Goal: Check status: Check status

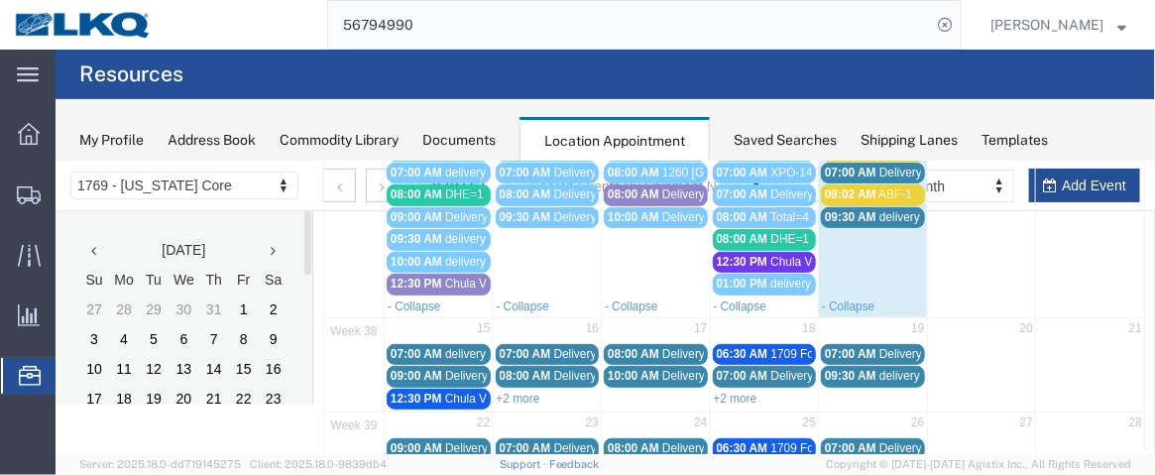
scroll to position [293, 0]
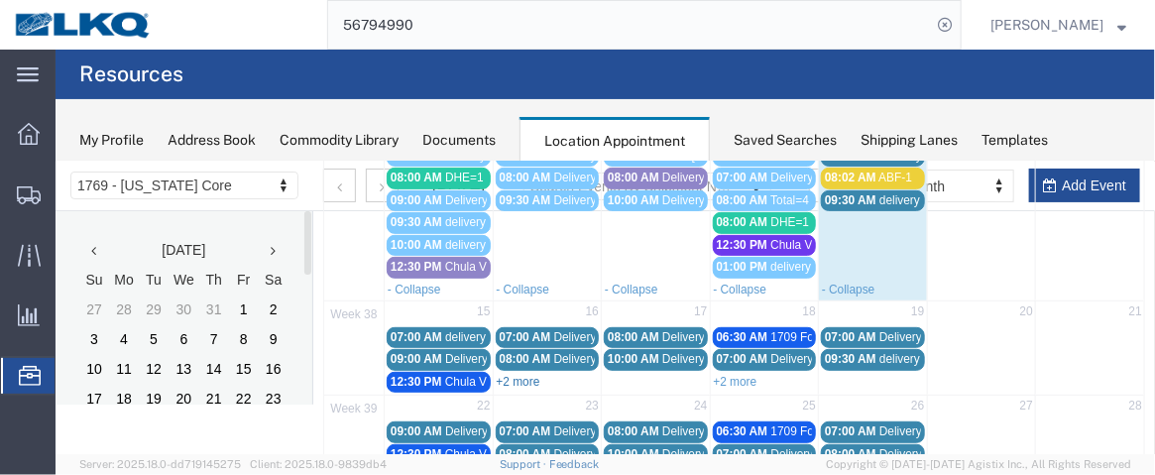
click at [516, 374] on link "+2 more" at bounding box center [518, 381] width 44 height 14
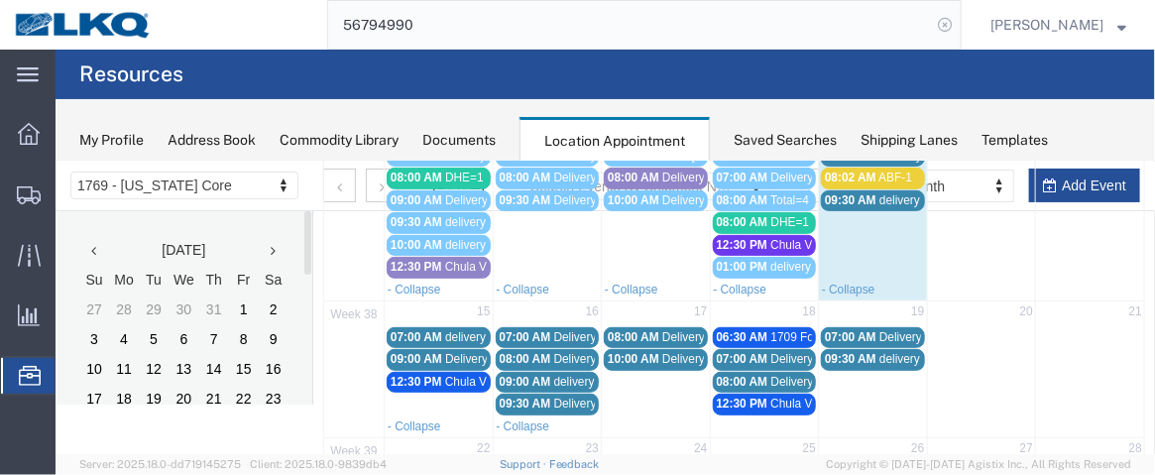
click at [948, 29] on icon at bounding box center [945, 25] width 28 height 28
click at [956, 24] on icon at bounding box center [945, 25] width 28 height 28
paste input "56780195"
type input "56780195"
click at [956, 26] on icon at bounding box center [945, 25] width 28 height 28
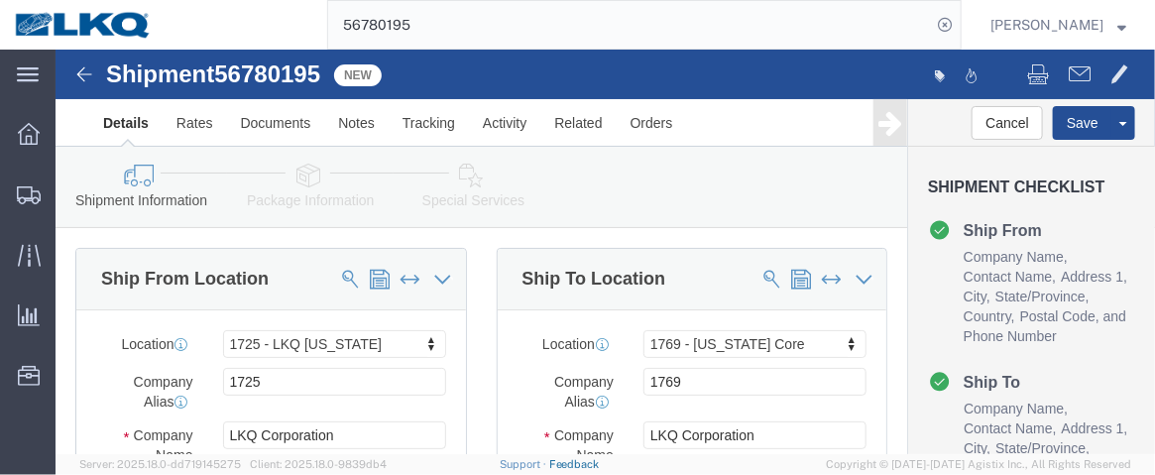
select select "27602"
select select "28716"
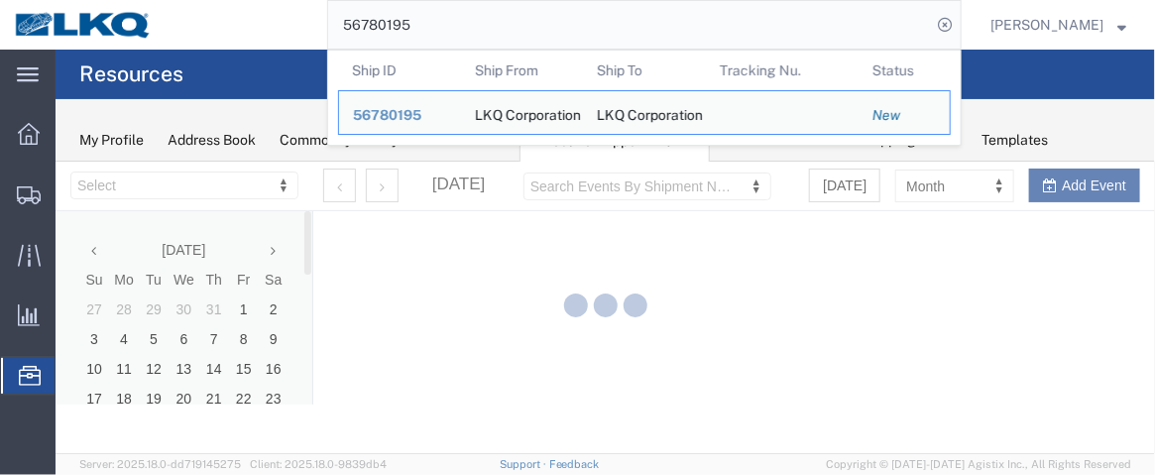
select select "28716"
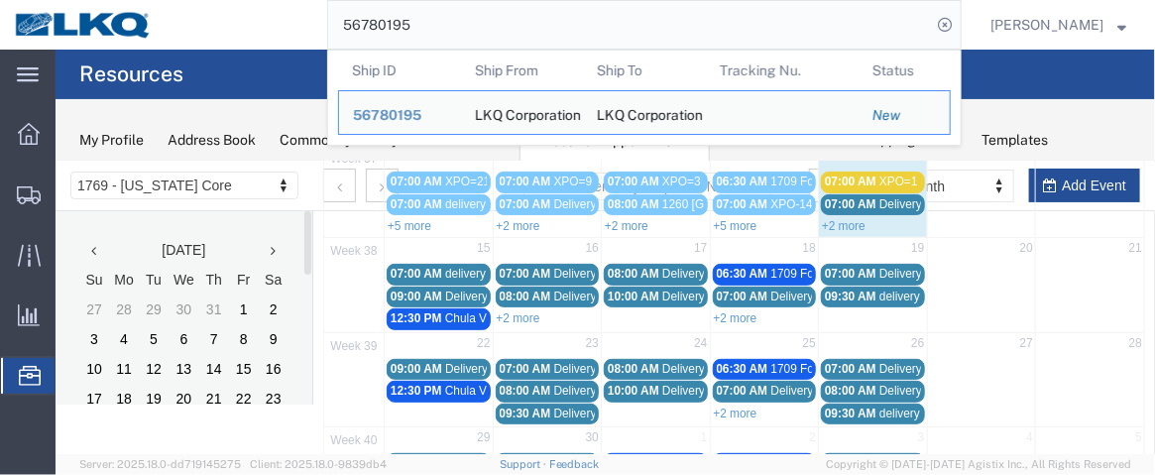
scroll to position [281, 0]
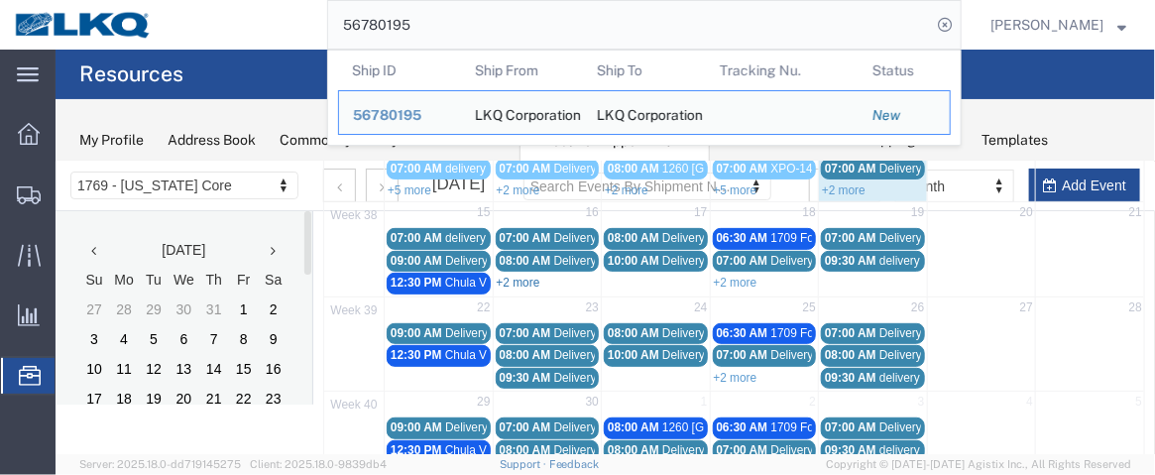
click at [516, 280] on link "+2 more" at bounding box center [518, 282] width 44 height 14
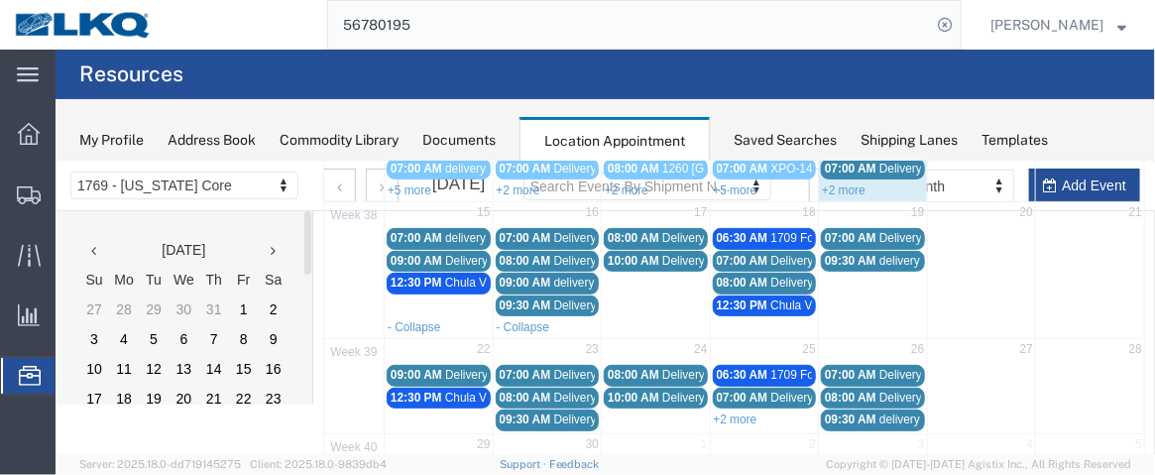
click at [634, 232] on span "08:00 AM" at bounding box center [633, 237] width 52 height 14
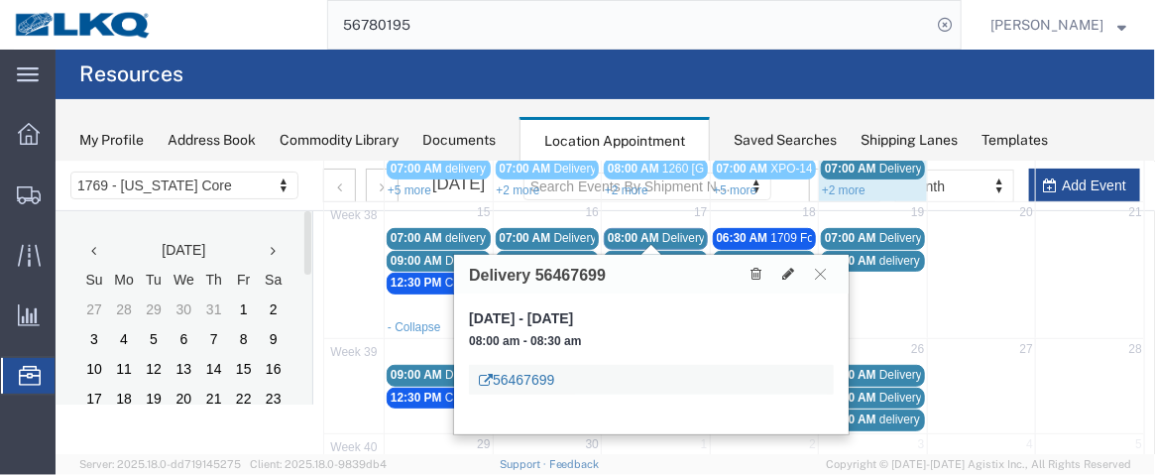
click at [541, 376] on link "56467699" at bounding box center [515, 379] width 75 height 20
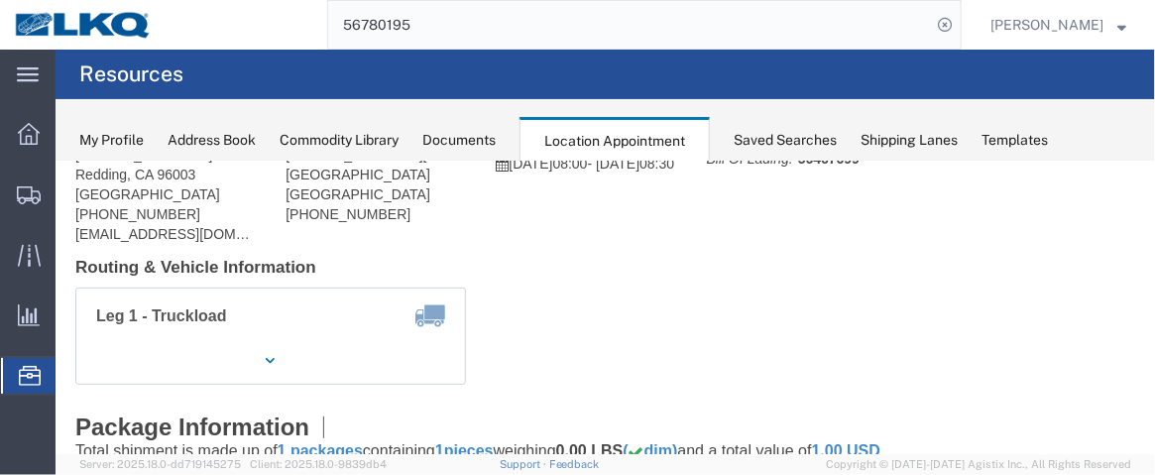
scroll to position [174, 0]
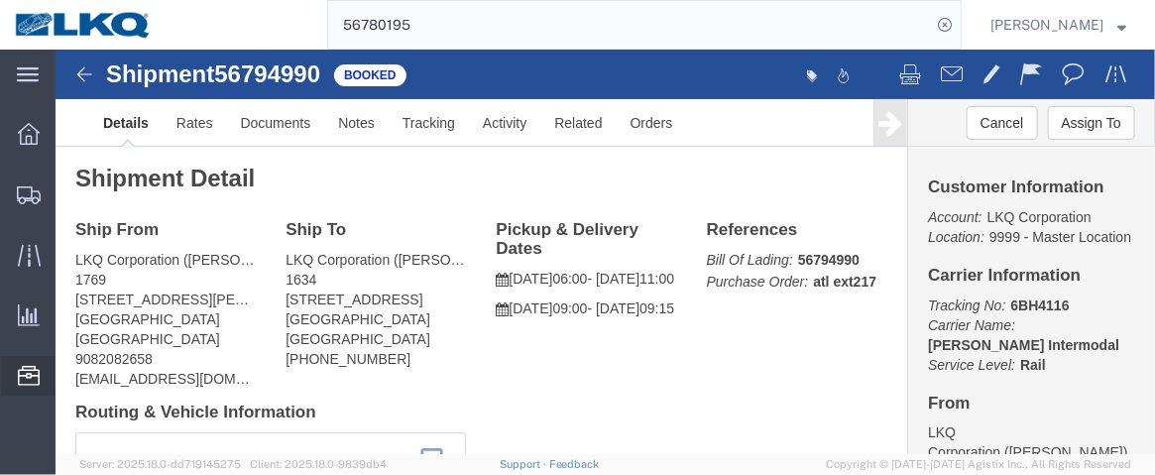
click at [0, 0] on span "Location Appointment" at bounding box center [0, 0] width 0 height 0
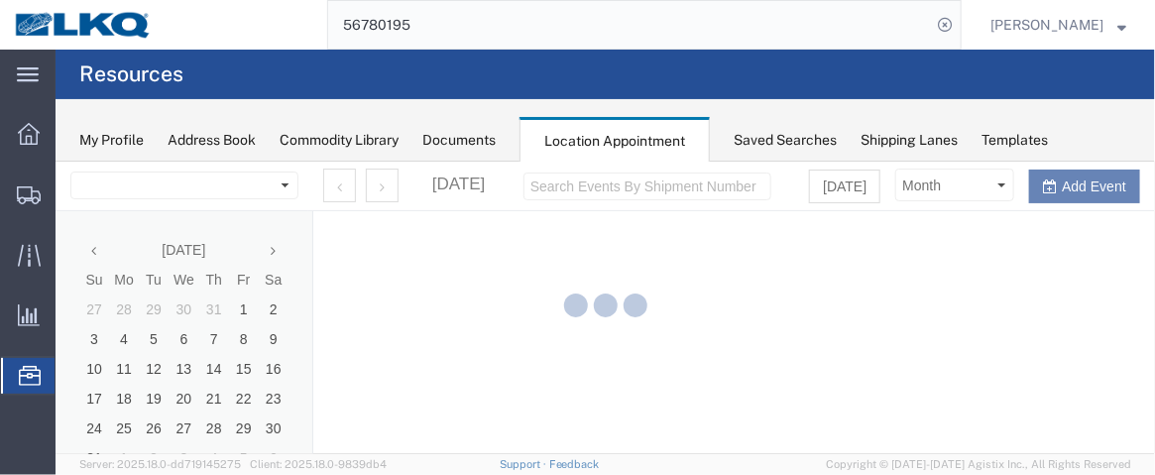
select select "28716"
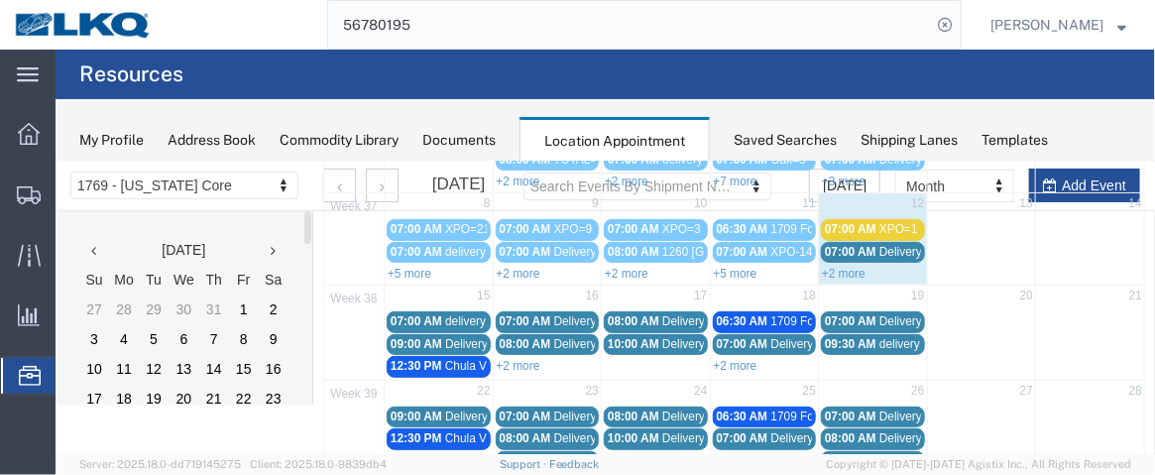
scroll to position [207, 0]
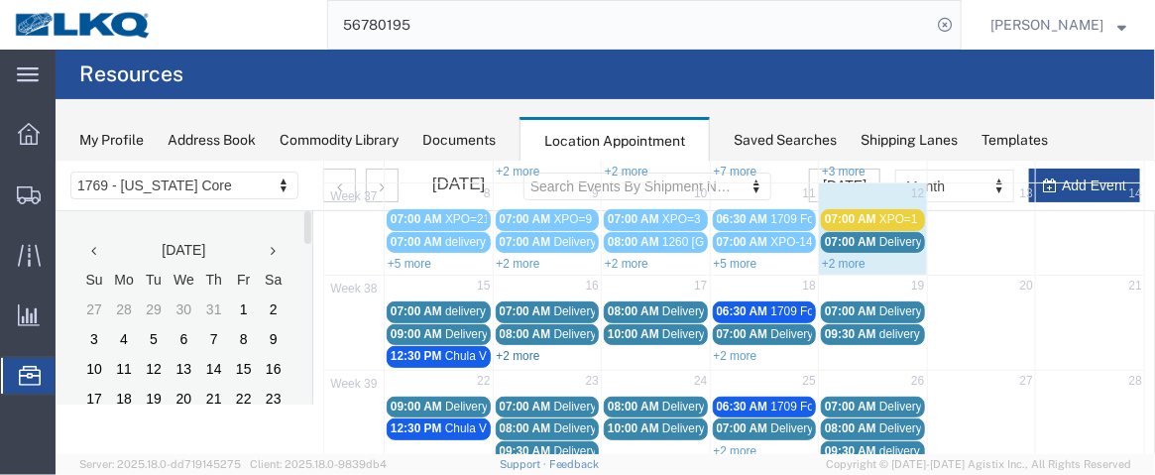
click at [514, 348] on link "+2 more" at bounding box center [518, 355] width 44 height 14
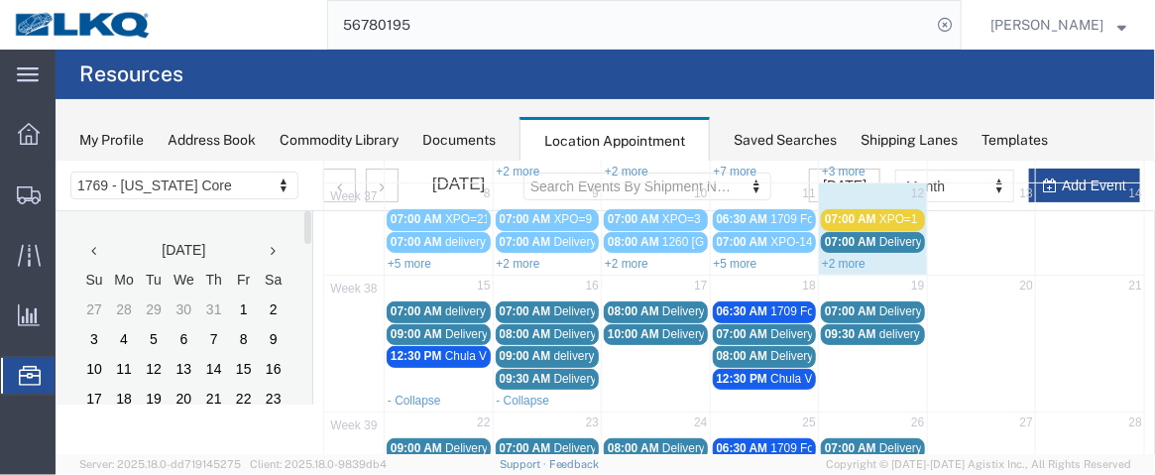
click at [515, 350] on span "09:00 AM" at bounding box center [525, 355] width 52 height 14
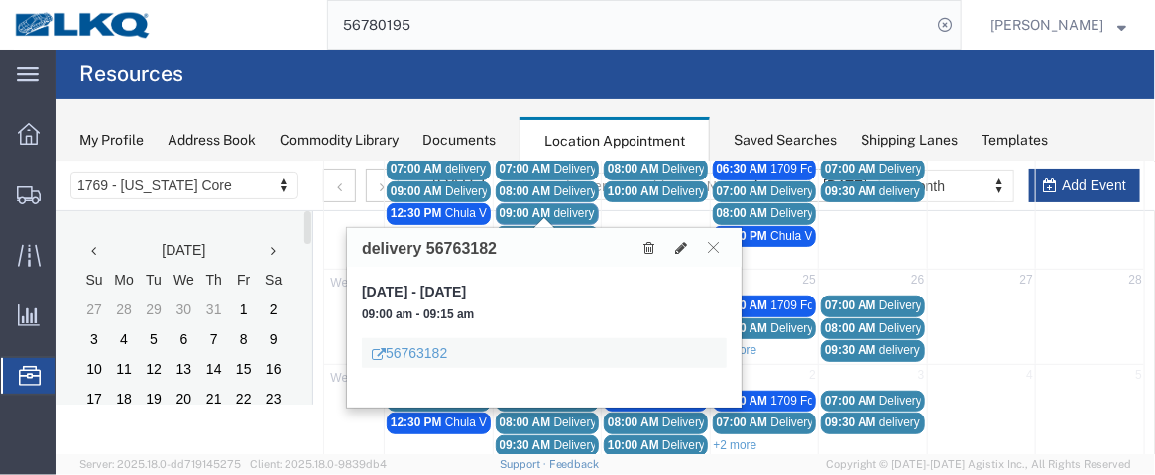
scroll to position [352, 0]
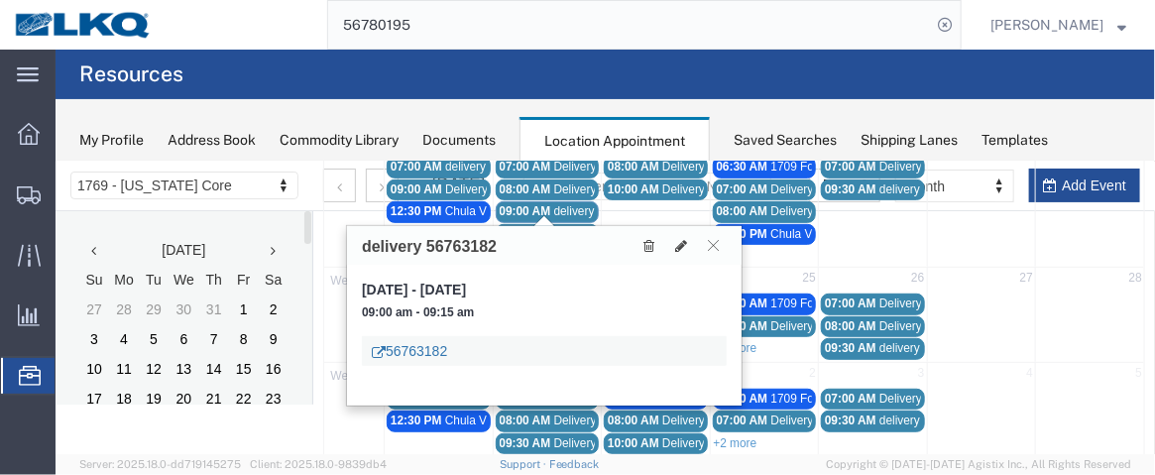
click at [403, 352] on link "56763182" at bounding box center [408, 350] width 75 height 20
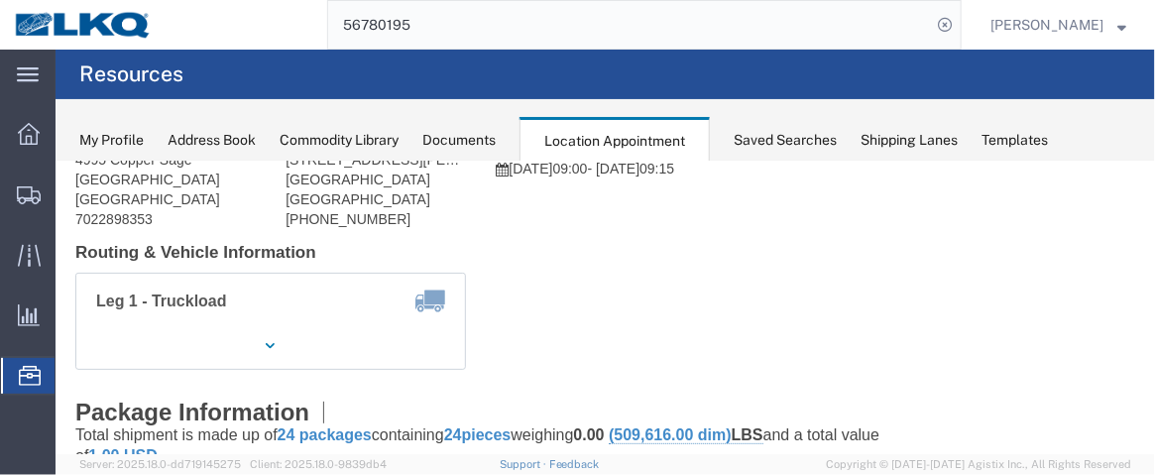
scroll to position [135, 0]
